Goal: Task Accomplishment & Management: Manage account settings

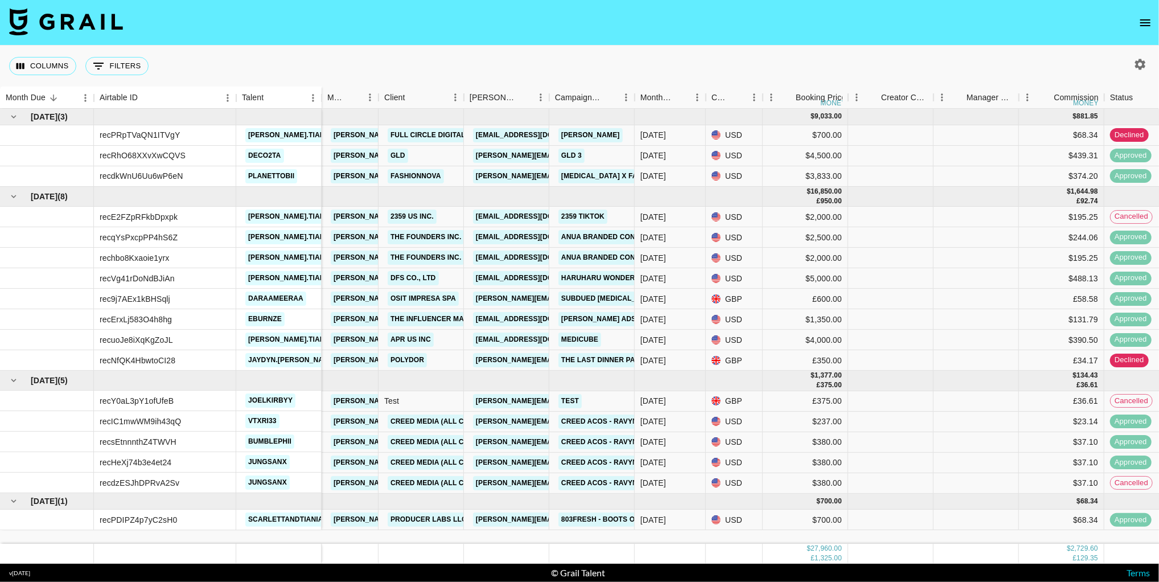
click at [1139, 26] on icon "open drawer" at bounding box center [1145, 23] width 14 height 14
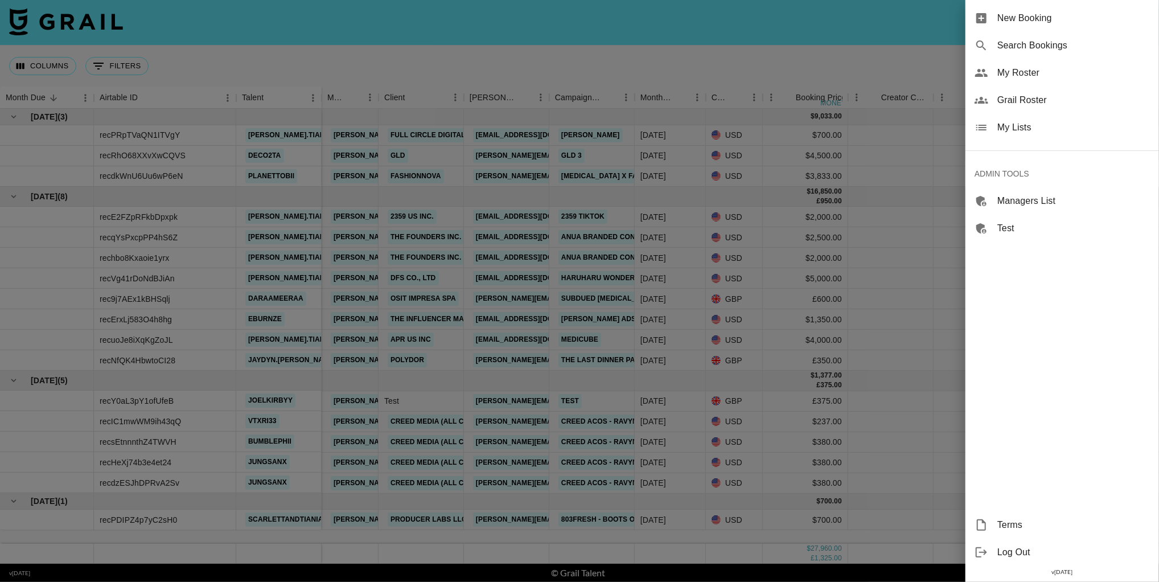
click at [1051, 43] on span "Search Bookings" at bounding box center [1073, 46] width 153 height 14
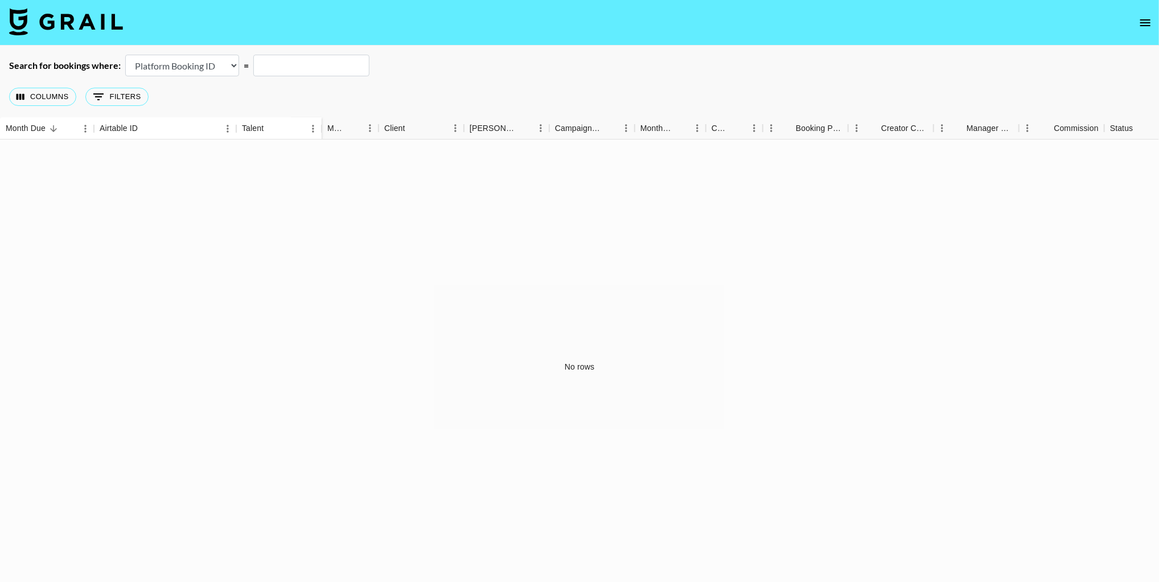
click at [191, 65] on select "Airtable Booking ID Platform Booking ID Platform Campaign ID" at bounding box center [182, 66] width 114 height 22
select select "airtableId"
click at [291, 67] on input "text" at bounding box center [311, 66] width 116 height 22
paste input "recNzxqrHdjBsFUeV"
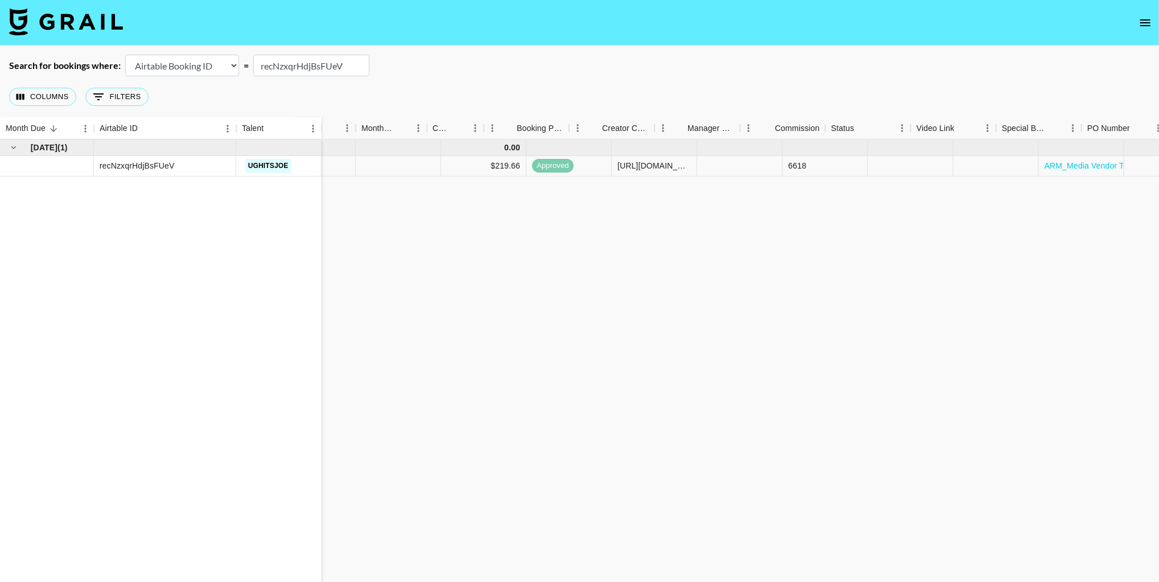
scroll to position [0, 622]
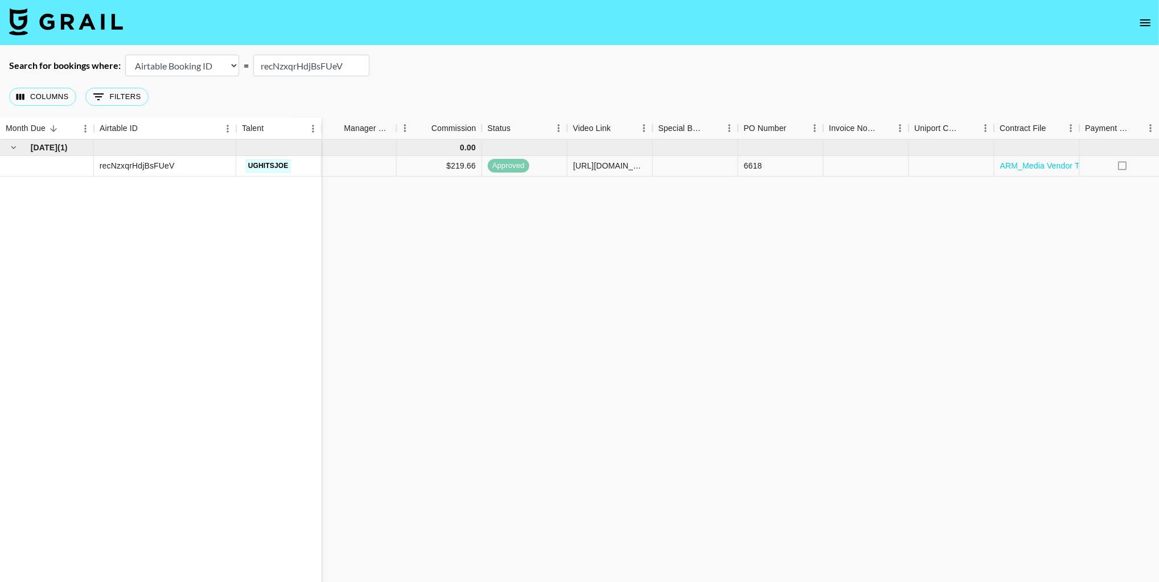
type input "recNzxqrHdjBsFUeV"
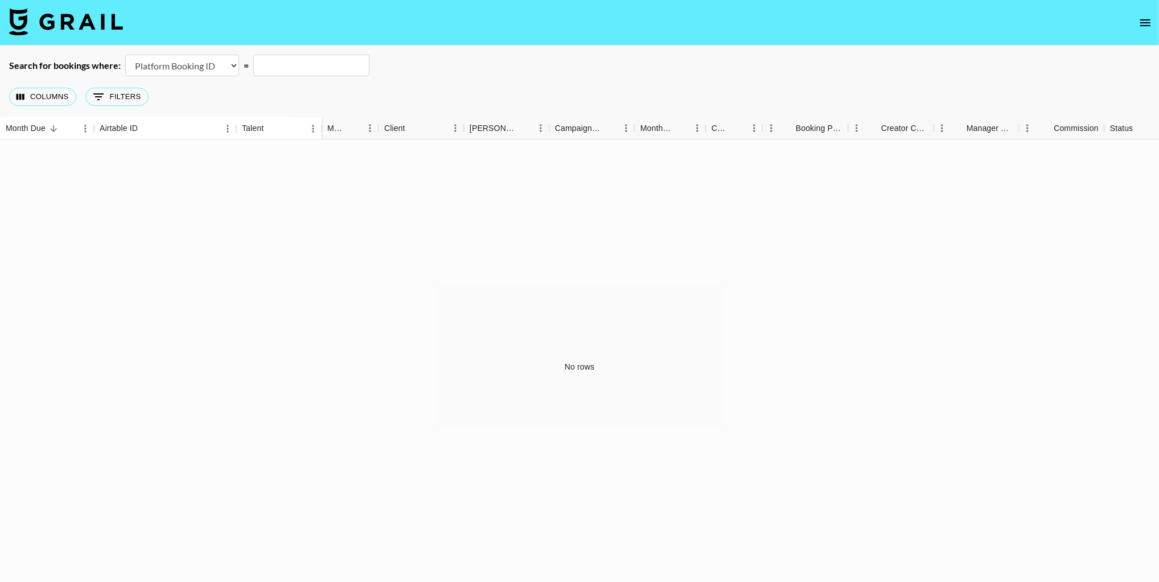
click at [211, 72] on select "Airtable Booking ID Platform Booking ID Platform Campaign ID" at bounding box center [182, 66] width 114 height 22
select select "airtableId"
click at [312, 67] on input "text" at bounding box center [311, 66] width 116 height 22
paste input "rec9hITX2qnzThXgq"
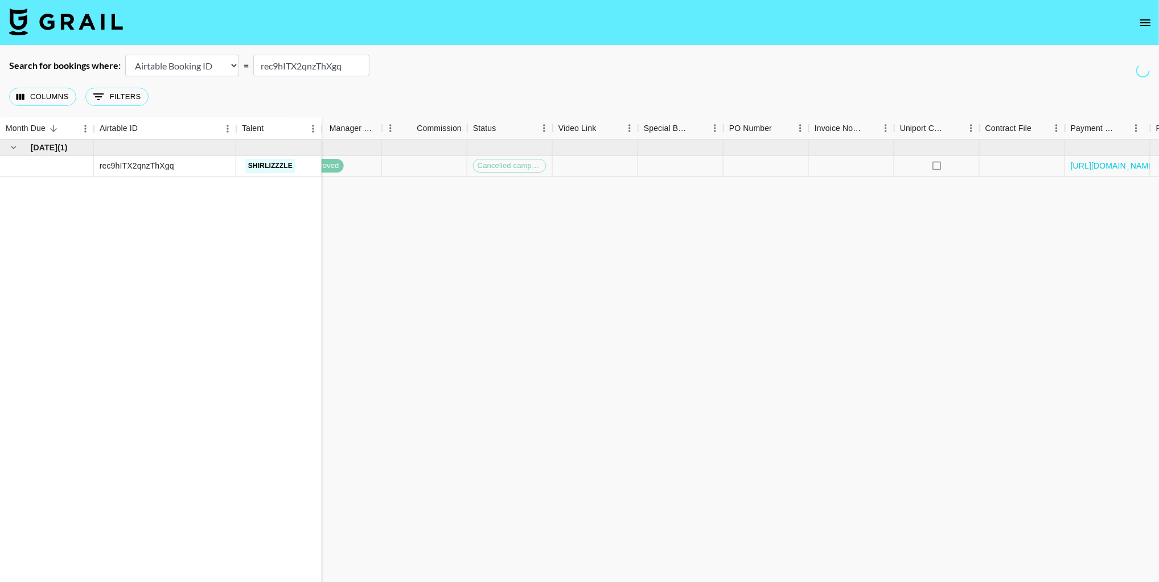
scroll to position [0, 844]
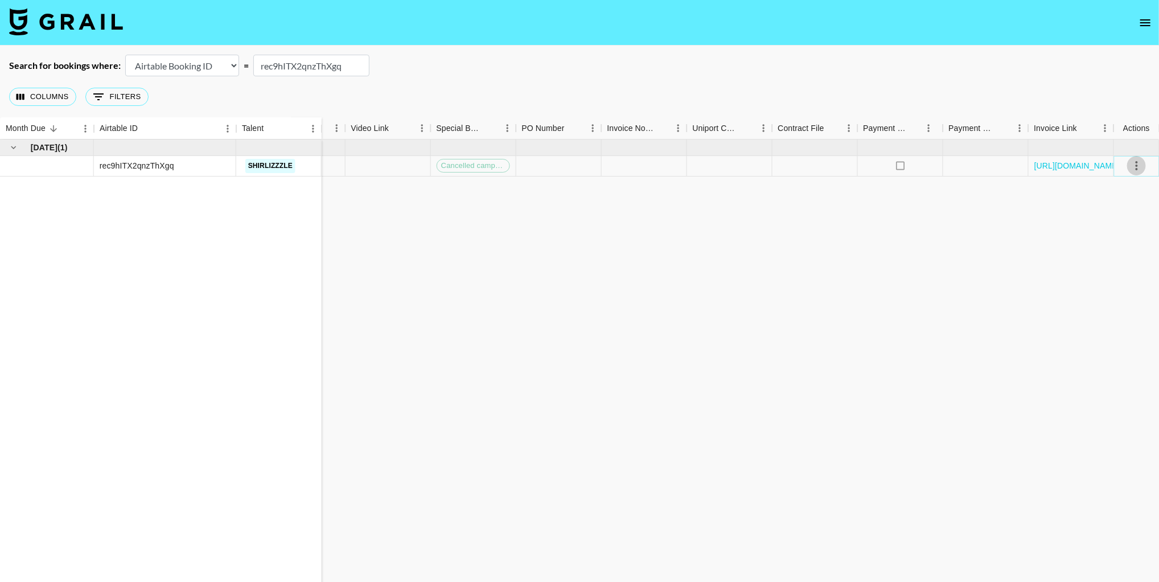
click at [1134, 168] on icon "select merge strategy" at bounding box center [1137, 166] width 14 height 14
click at [1105, 254] on li "Cancel" at bounding box center [1122, 252] width 74 height 20
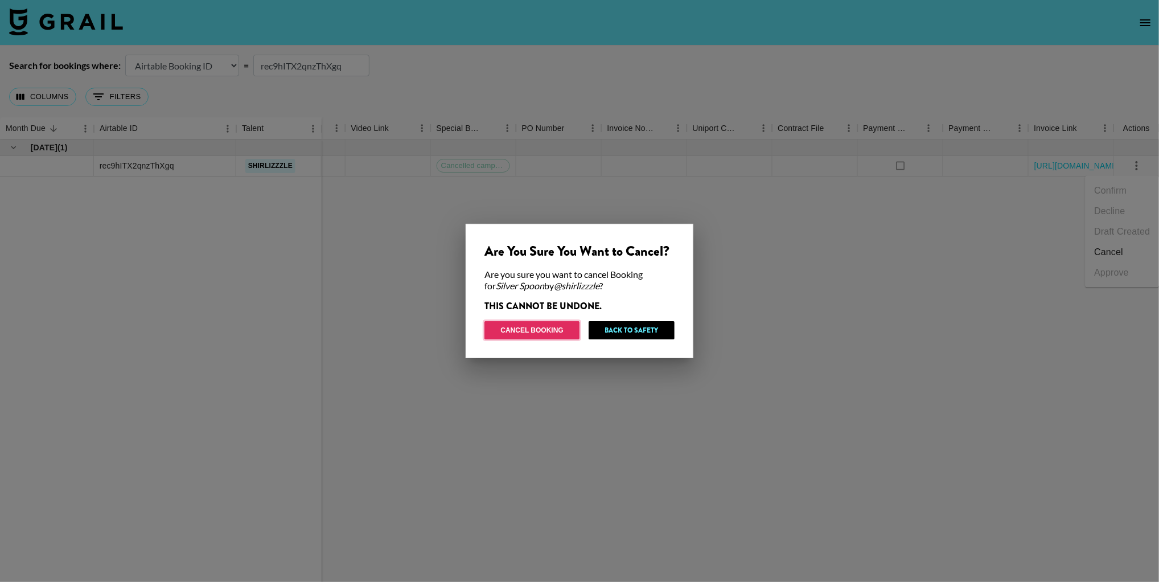
click at [558, 324] on button "Cancel Booking" at bounding box center [531, 330] width 95 height 18
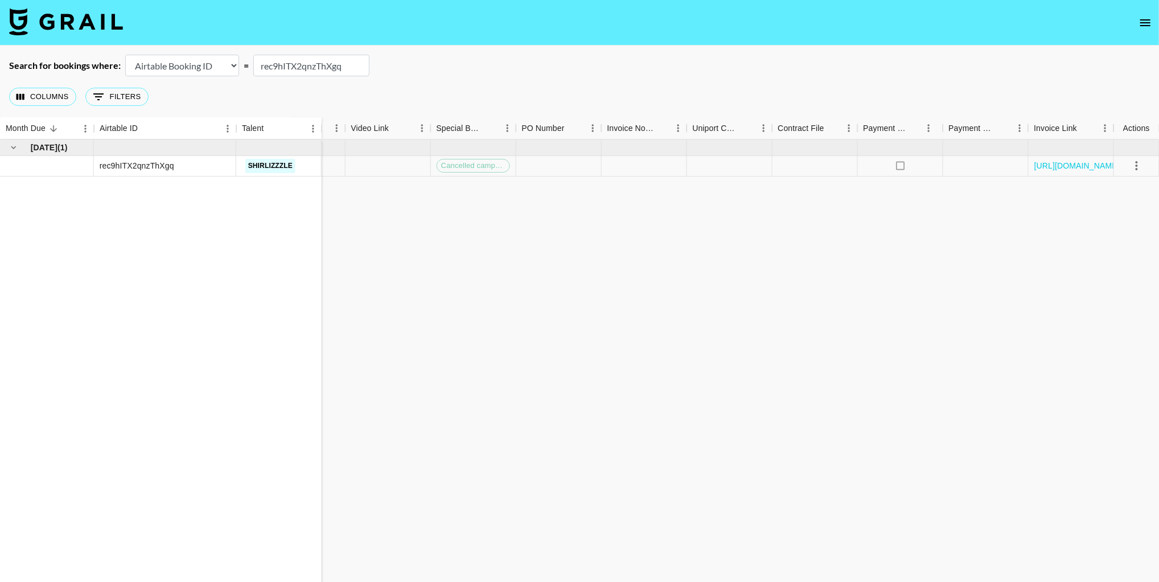
click at [301, 70] on input "rec9hITX2qnzThXgq" at bounding box center [311, 66] width 116 height 22
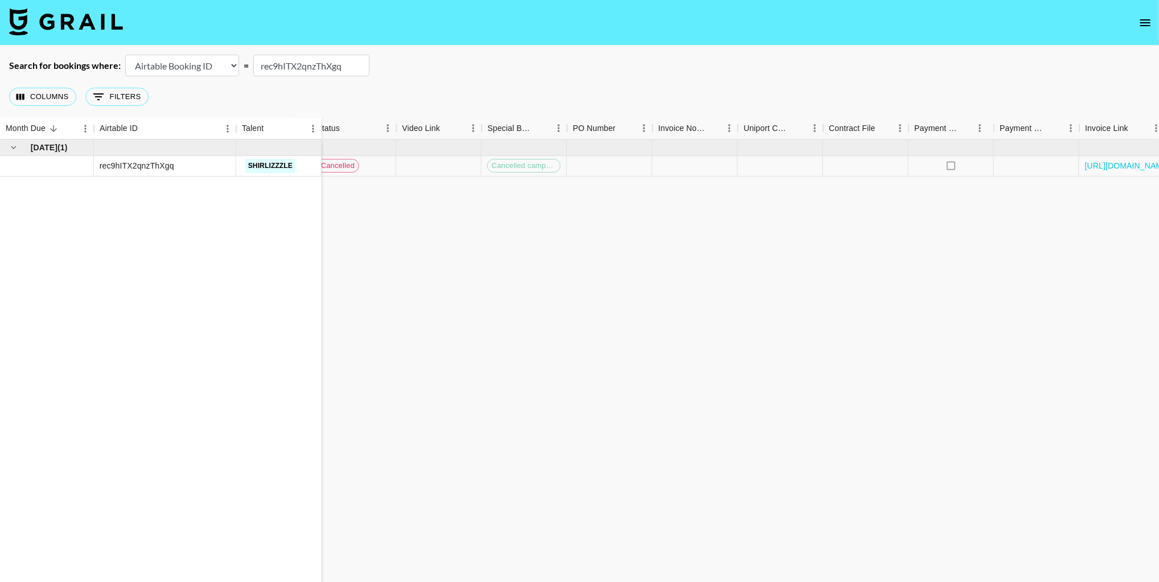
scroll to position [0, 732]
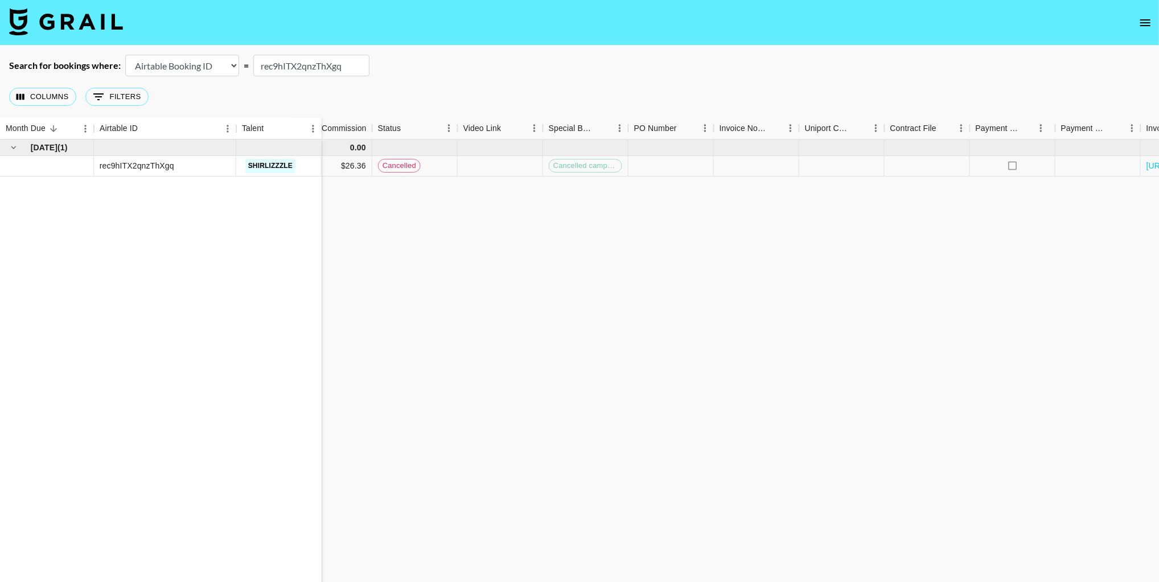
click at [316, 67] on input "rec9hITX2qnzThXgq" at bounding box center [311, 66] width 116 height 22
drag, startPoint x: 408, startPoint y: 77, endPoint x: 342, endPoint y: 64, distance: 67.2
click at [407, 77] on div "Columns 0 Filters + Booking" at bounding box center [579, 96] width 1159 height 41
click at [311, 64] on input "rec9hITX2qnzThXgq" at bounding box center [311, 66] width 116 height 22
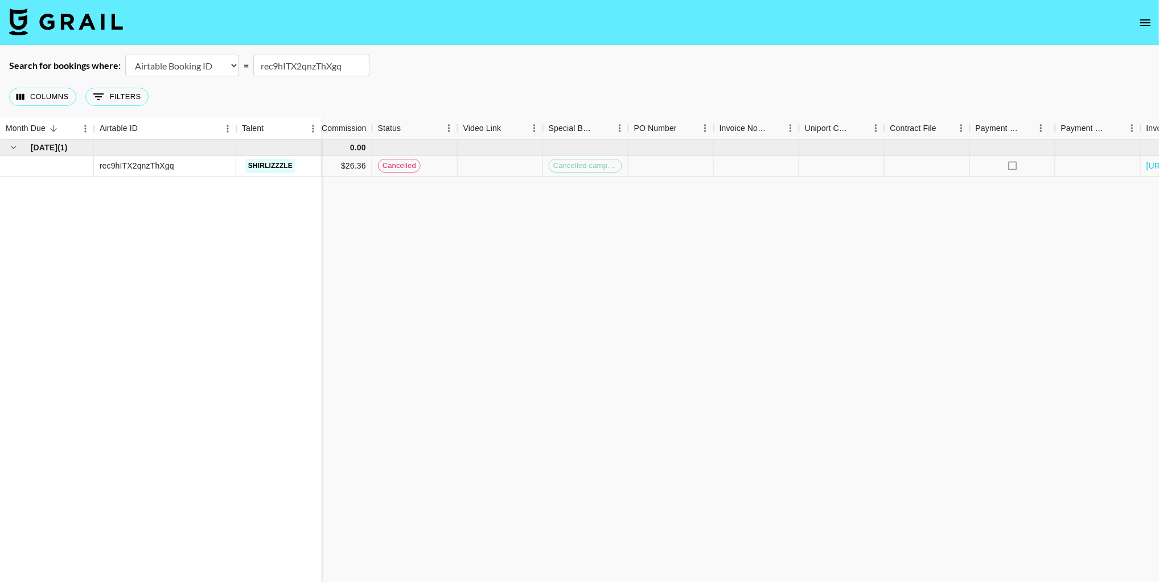
paste input "P3XiMhV8HeblN5"
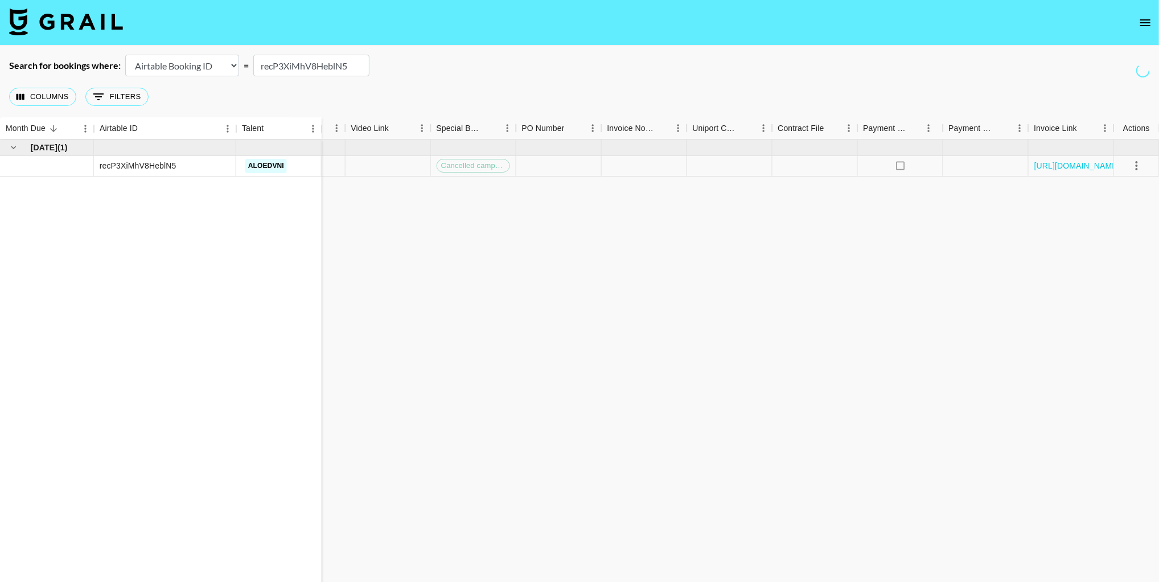
type input "recP3XiMhV8HeblN5"
drag, startPoint x: 1130, startPoint y: 168, endPoint x: 1130, endPoint y: 175, distance: 6.8
click at [1130, 168] on icon "select merge strategy" at bounding box center [1137, 166] width 14 height 14
click at [1118, 252] on li "Cancel" at bounding box center [1122, 252] width 74 height 20
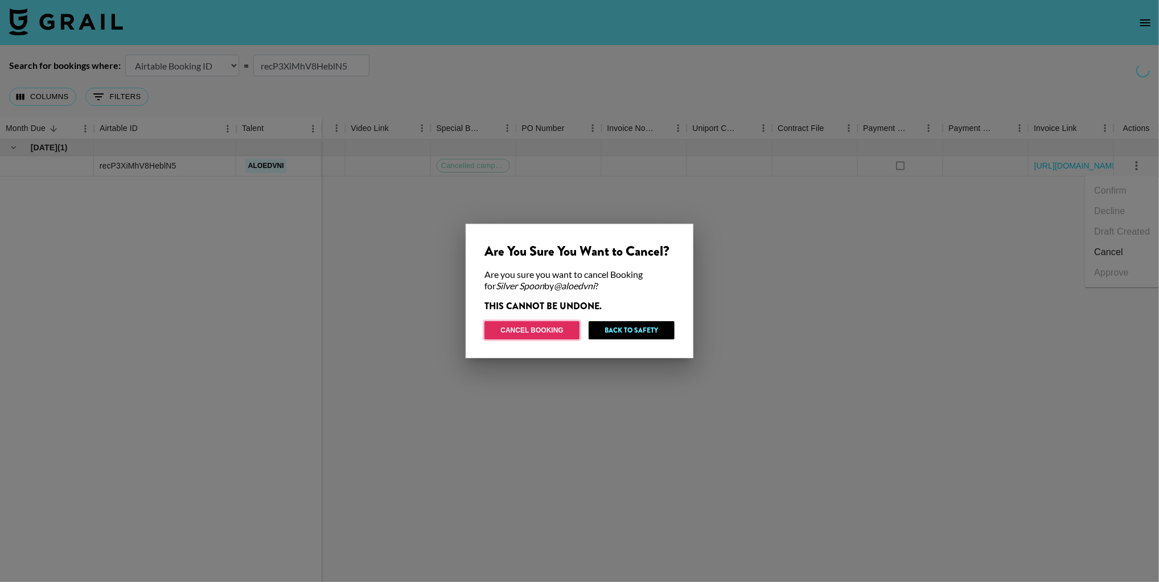
click at [527, 328] on button "Cancel Booking" at bounding box center [531, 330] width 95 height 18
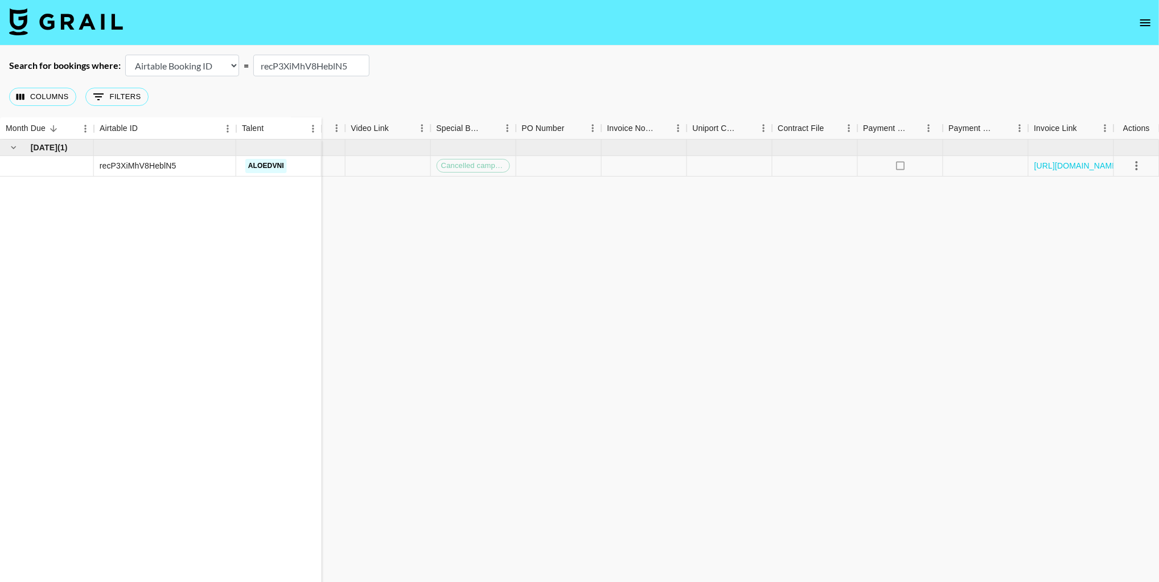
click at [121, 38] on nav at bounding box center [579, 23] width 1159 height 46
